Goal: Transaction & Acquisition: Purchase product/service

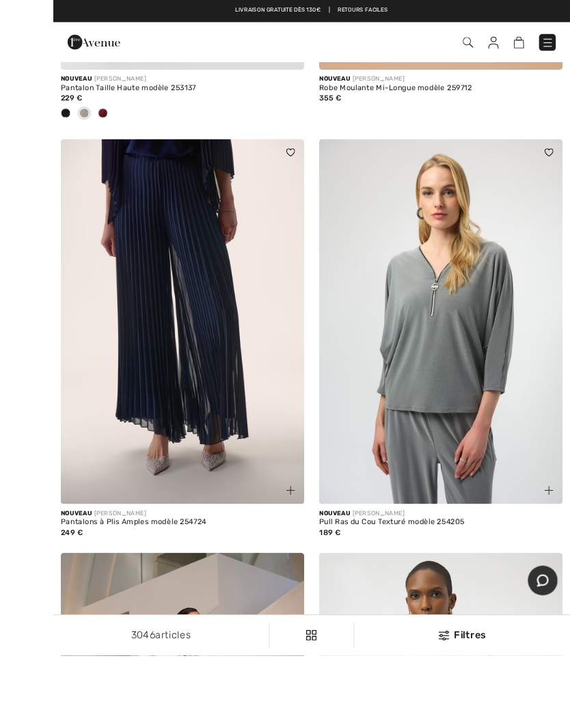
scroll to position [958, 0]
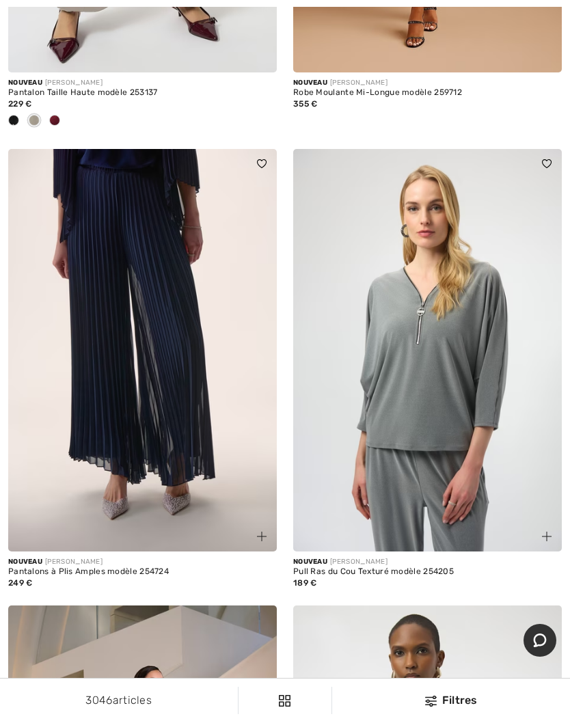
click at [204, 363] on img at bounding box center [142, 350] width 268 height 403
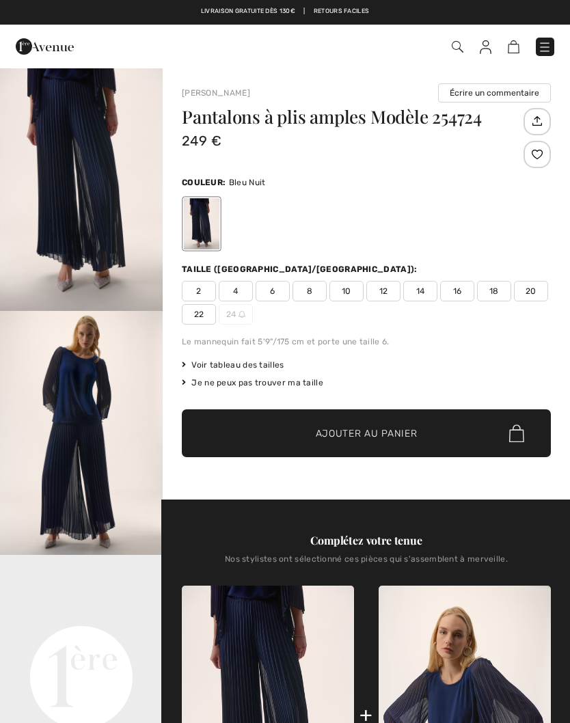
click at [102, 396] on img "2 / 4" at bounding box center [81, 433] width 163 height 244
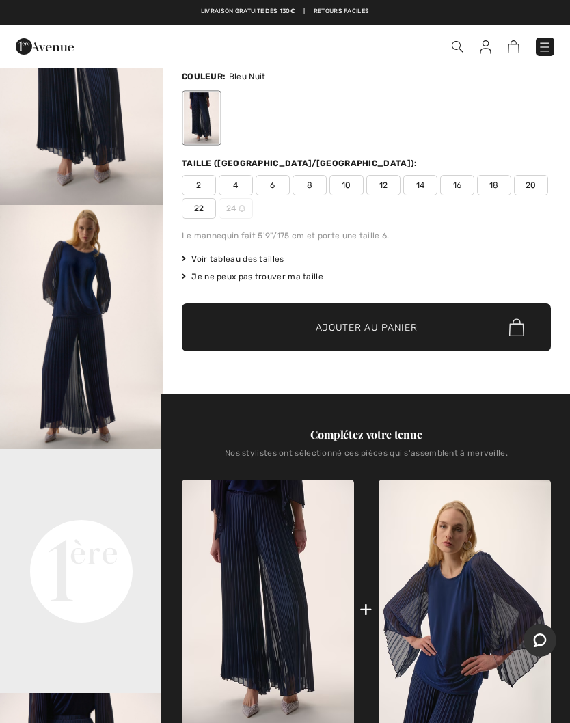
scroll to position [111, 0]
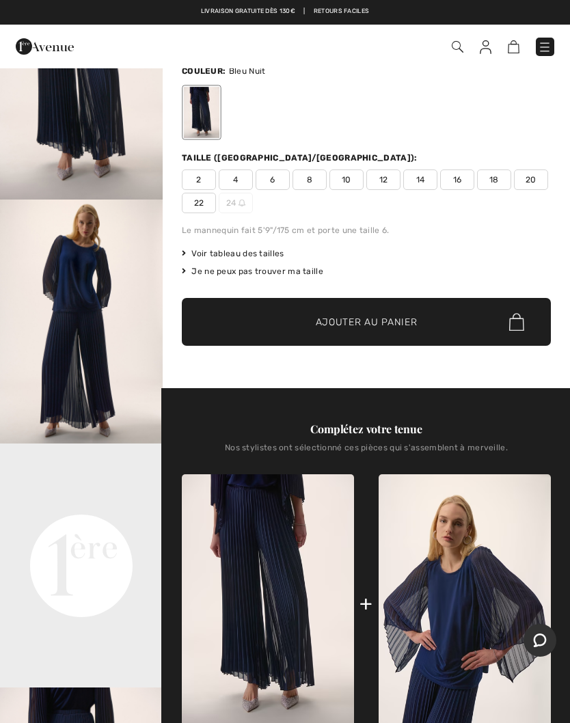
click at [279, 177] on span "6" at bounding box center [272, 179] width 34 height 20
click at [387, 321] on span "Ajouter au panier" at bounding box center [367, 322] width 102 height 14
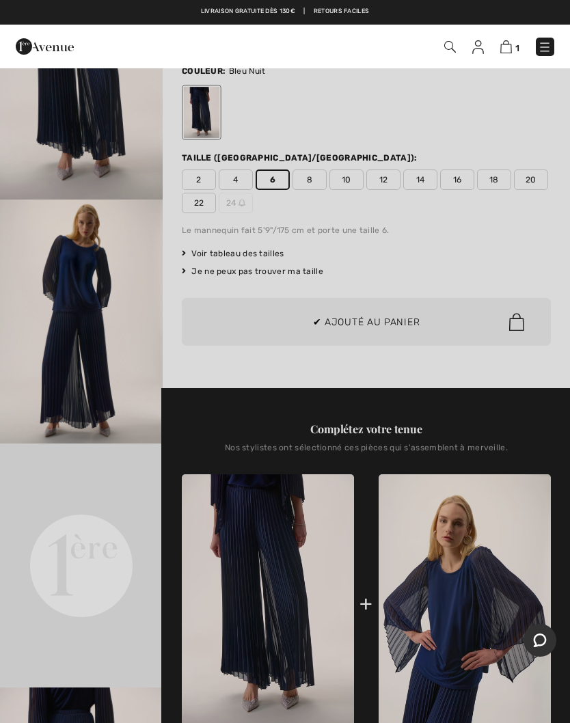
click at [490, 287] on div at bounding box center [285, 361] width 570 height 723
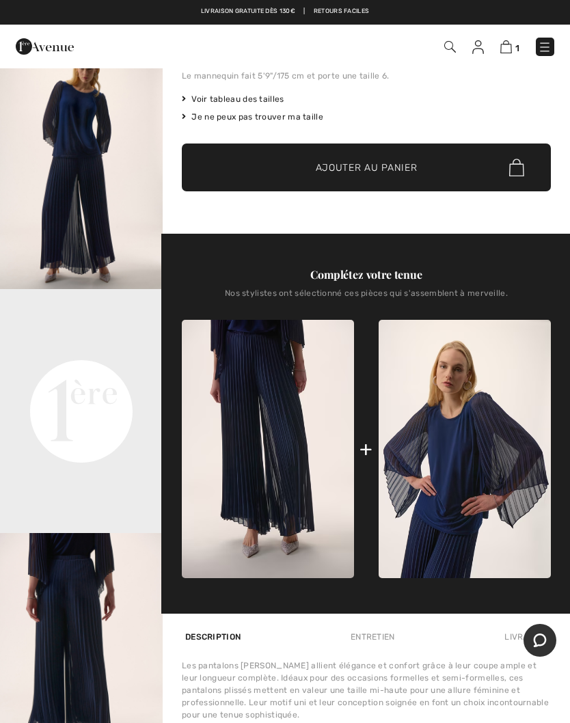
scroll to position [279, 0]
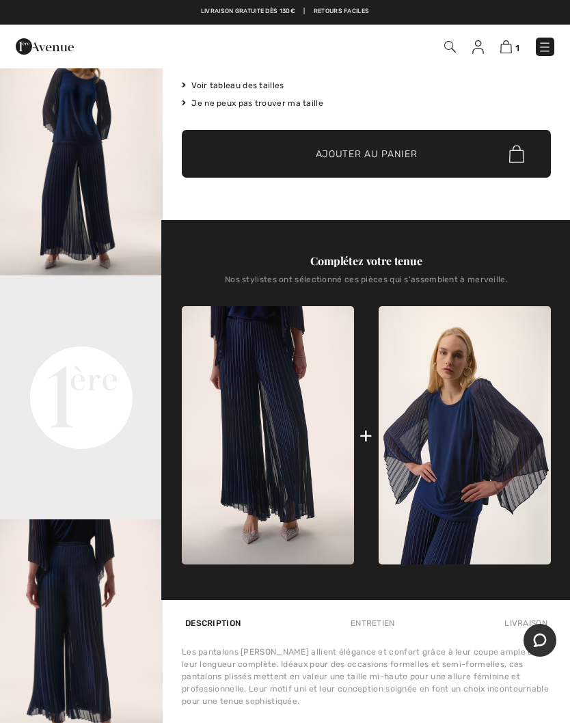
click at [471, 421] on img at bounding box center [464, 435] width 172 height 258
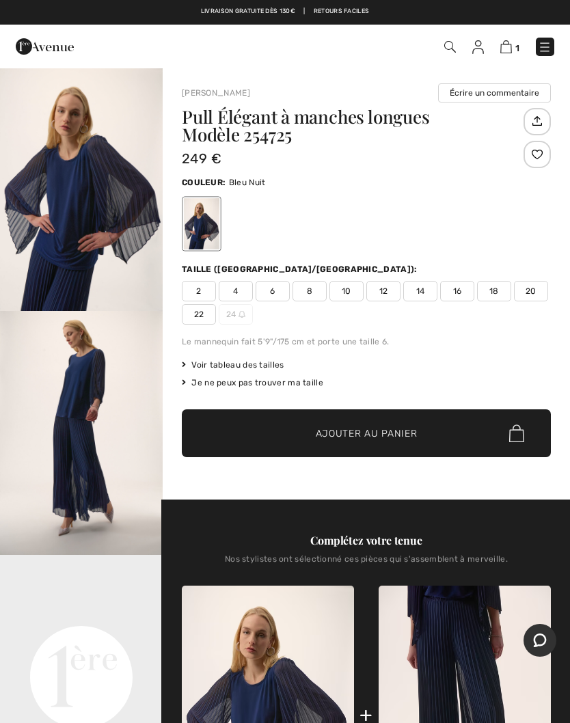
click at [353, 290] on span "10" at bounding box center [346, 291] width 34 height 20
click at [404, 429] on span "Ajouter au panier" at bounding box center [367, 433] width 102 height 14
click at [510, 47] on img at bounding box center [505, 46] width 12 height 13
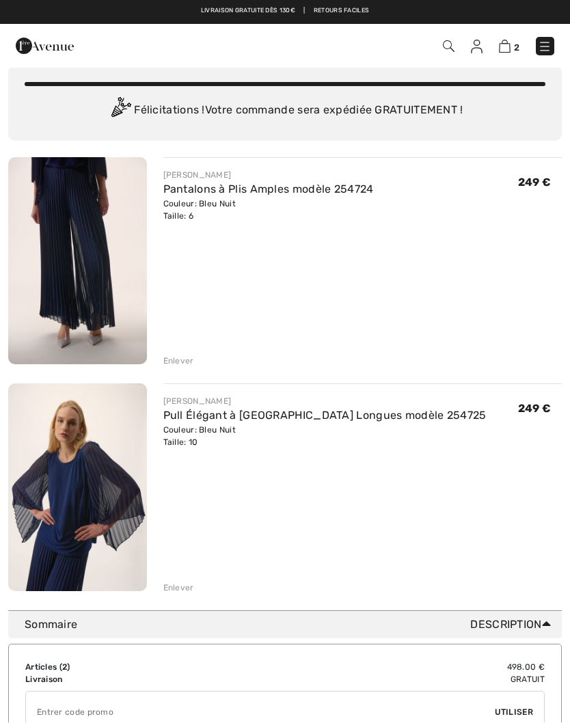
scroll to position [49, 0]
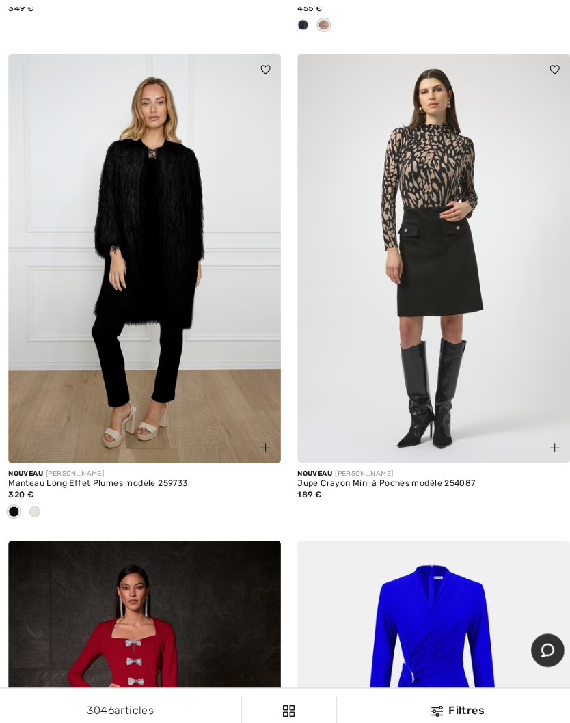
scroll to position [9494, 0]
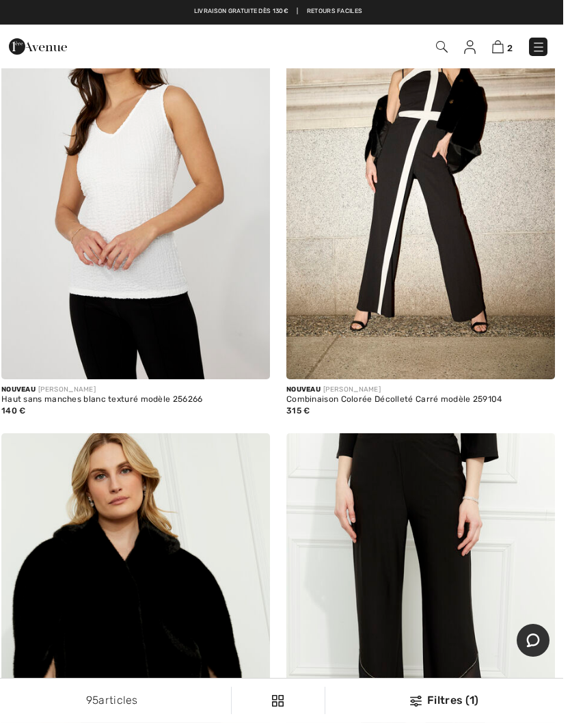
scroll to position [3920, 0]
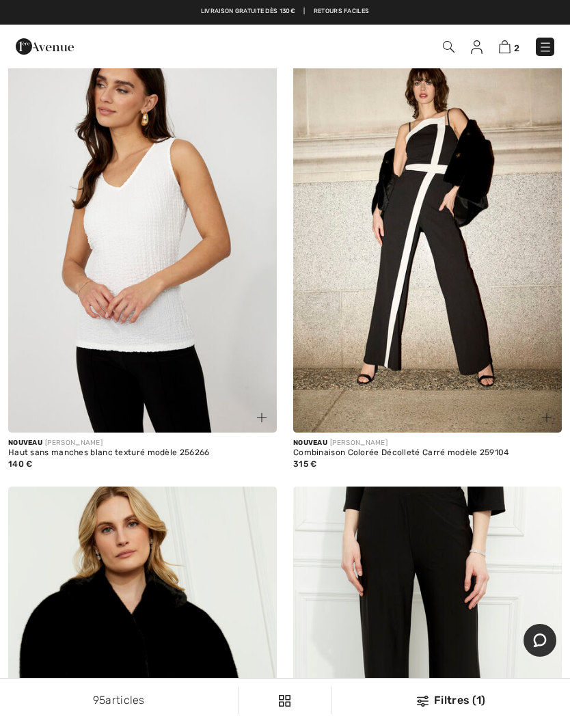
click at [436, 279] on img at bounding box center [427, 231] width 268 height 403
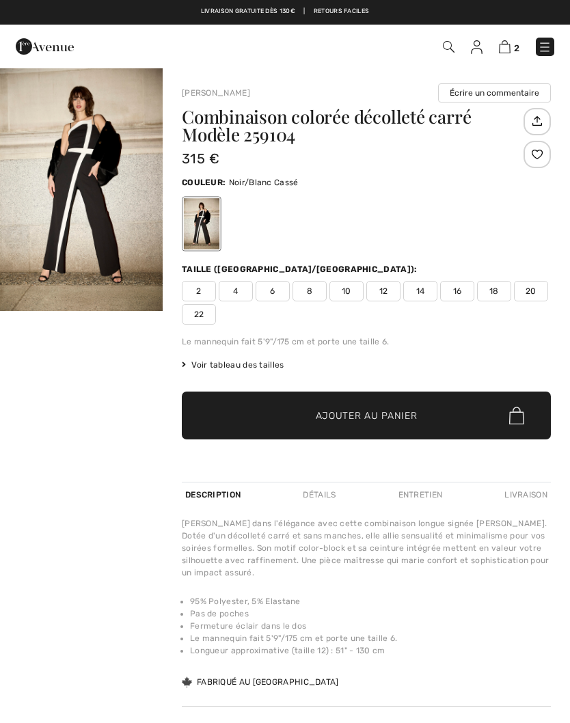
click at [314, 290] on span "8" at bounding box center [309, 291] width 34 height 20
click at [395, 414] on span "Ajouter au panier" at bounding box center [367, 415] width 102 height 14
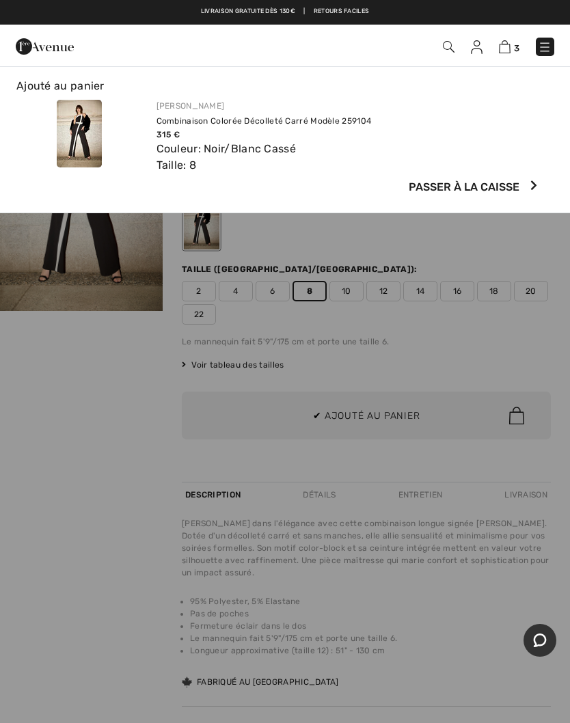
click at [98, 444] on div at bounding box center [285, 361] width 570 height 723
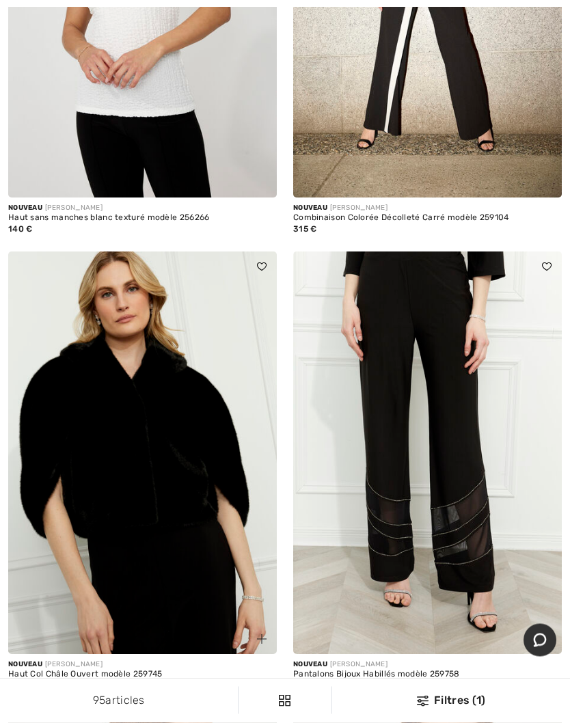
scroll to position [4157, 0]
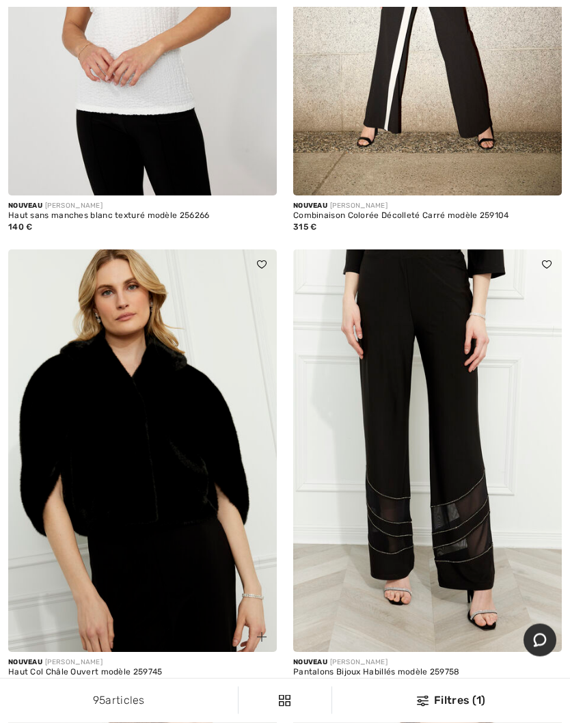
click at [191, 486] on img at bounding box center [142, 451] width 268 height 403
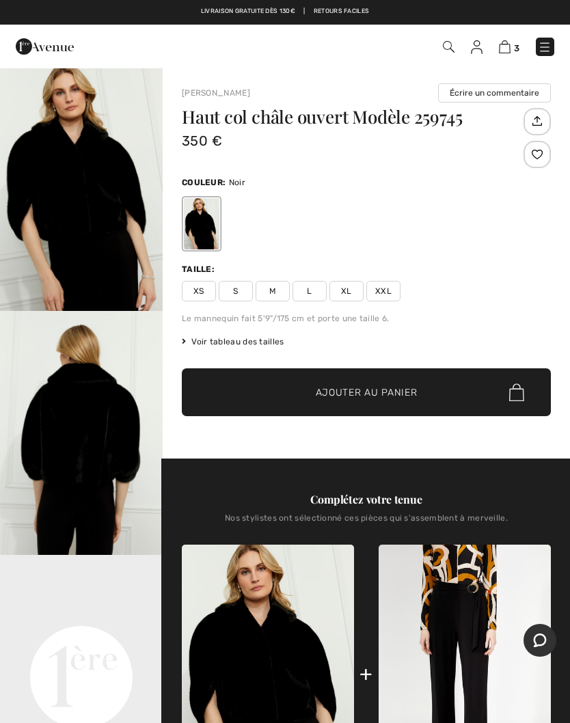
click at [278, 294] on span "M" at bounding box center [272, 291] width 34 height 20
click at [385, 395] on span "Ajouter au panier" at bounding box center [367, 392] width 102 height 14
click at [510, 53] on img at bounding box center [505, 46] width 12 height 13
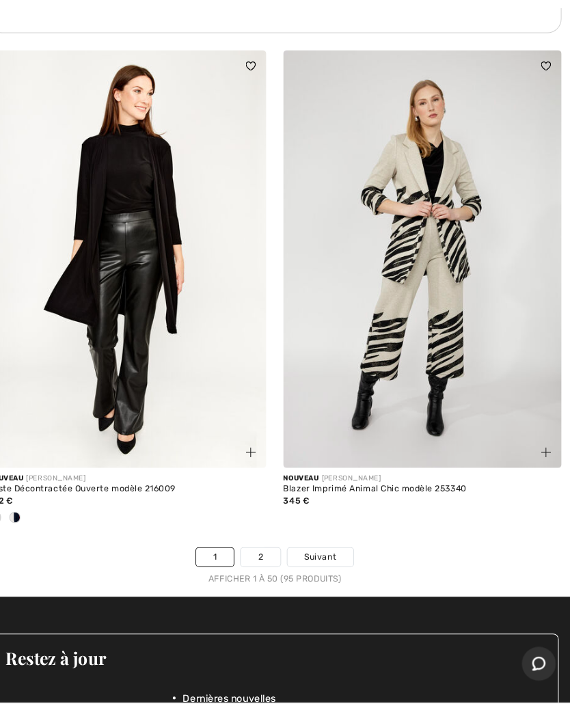
scroll to position [11850, 0]
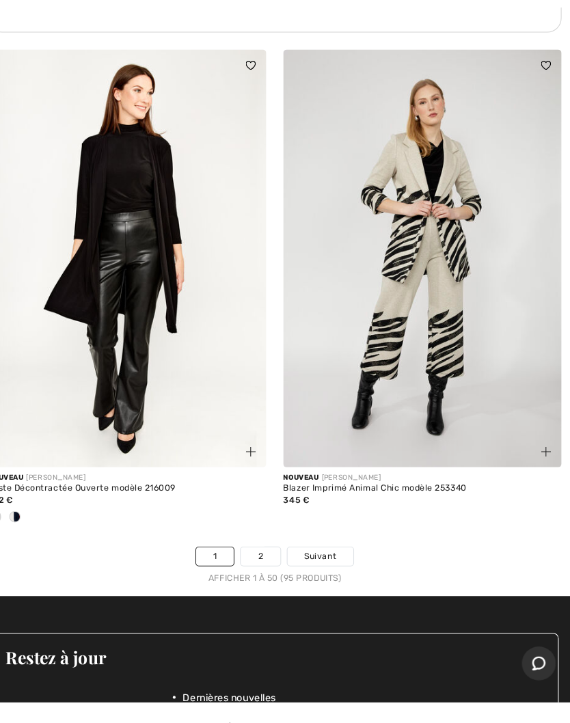
click at [253, 531] on link "2" at bounding box center [271, 537] width 38 height 18
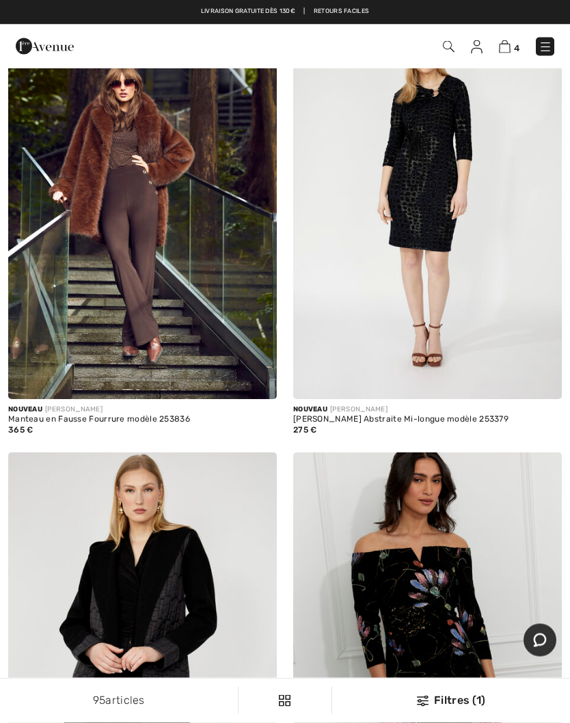
scroll to position [8765, 0]
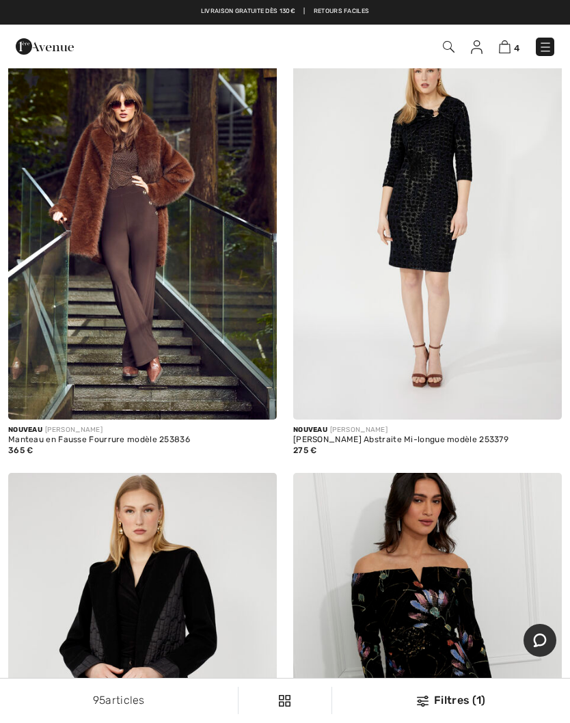
click at [516, 43] on span "4" at bounding box center [516, 48] width 5 height 10
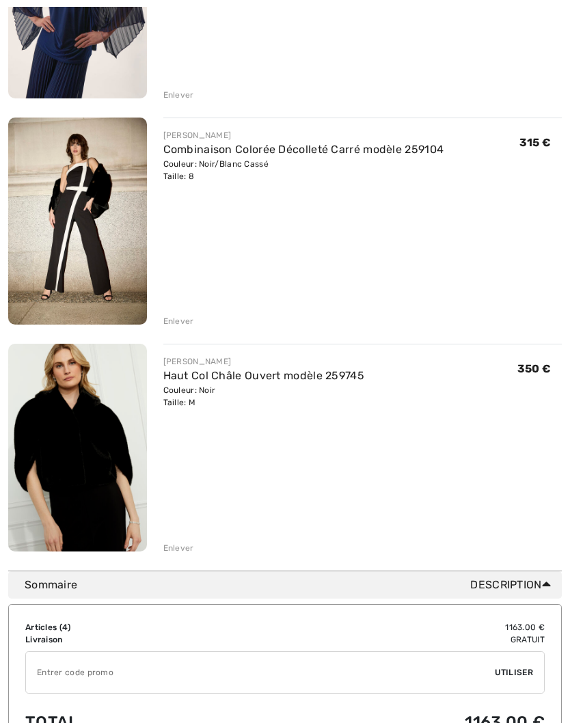
scroll to position [539, 0]
